Goal: Transaction & Acquisition: Purchase product/service

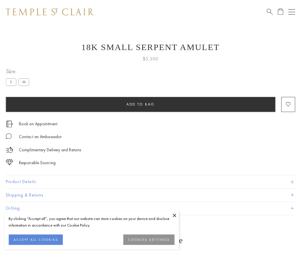
scroll to position [23, 0]
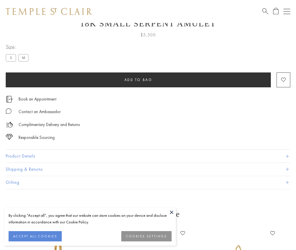
click at [138, 80] on span "Add to bag" at bounding box center [139, 79] width 28 height 5
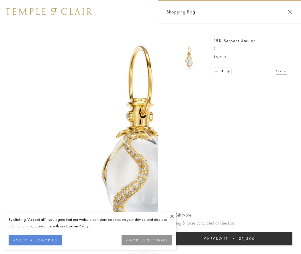
click at [229, 239] on button "Checkout $5,500" at bounding box center [229, 238] width 126 height 13
